Goal: Check status

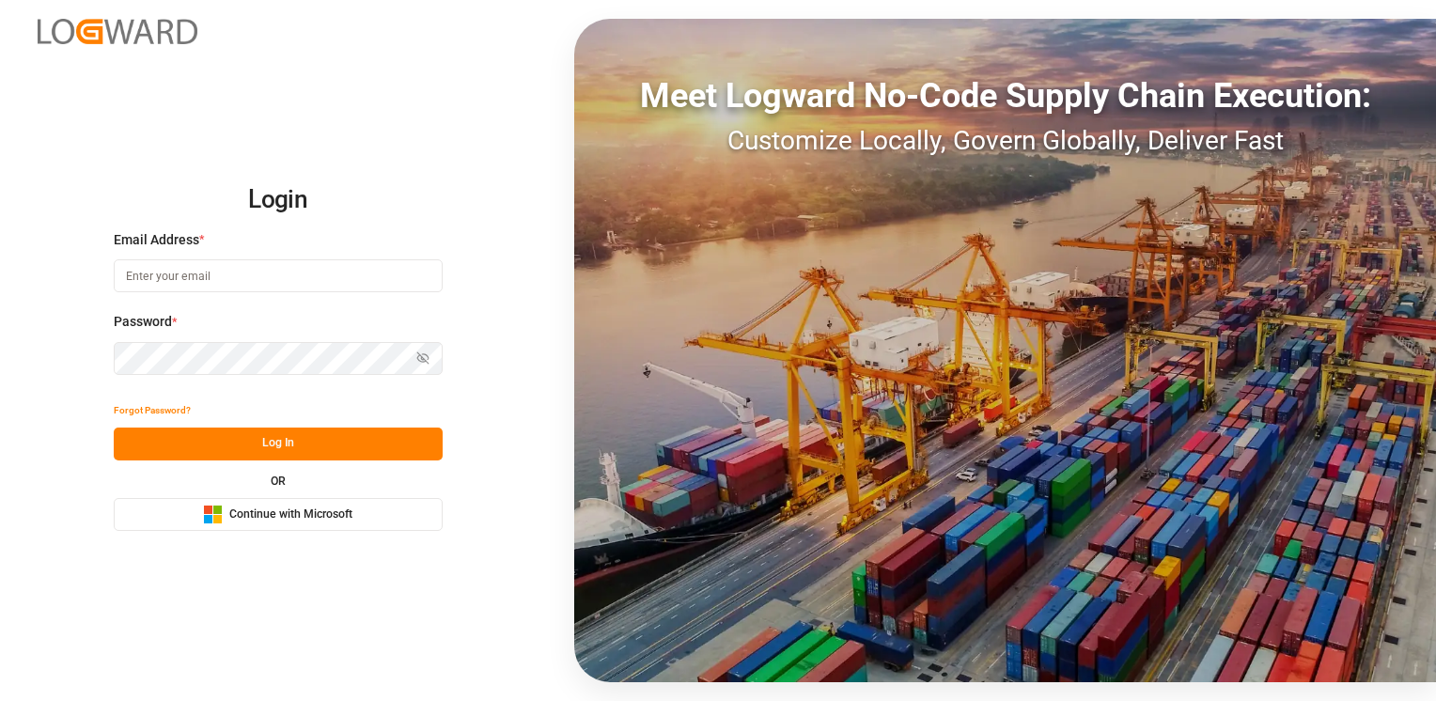
type input "[PERSON_NAME][EMAIL_ADDRESS][PERSON_NAME][DOMAIN_NAME]"
click at [346, 445] on button "Log In" at bounding box center [278, 444] width 329 height 33
